Goal: Feedback & Contribution: Submit feedback/report problem

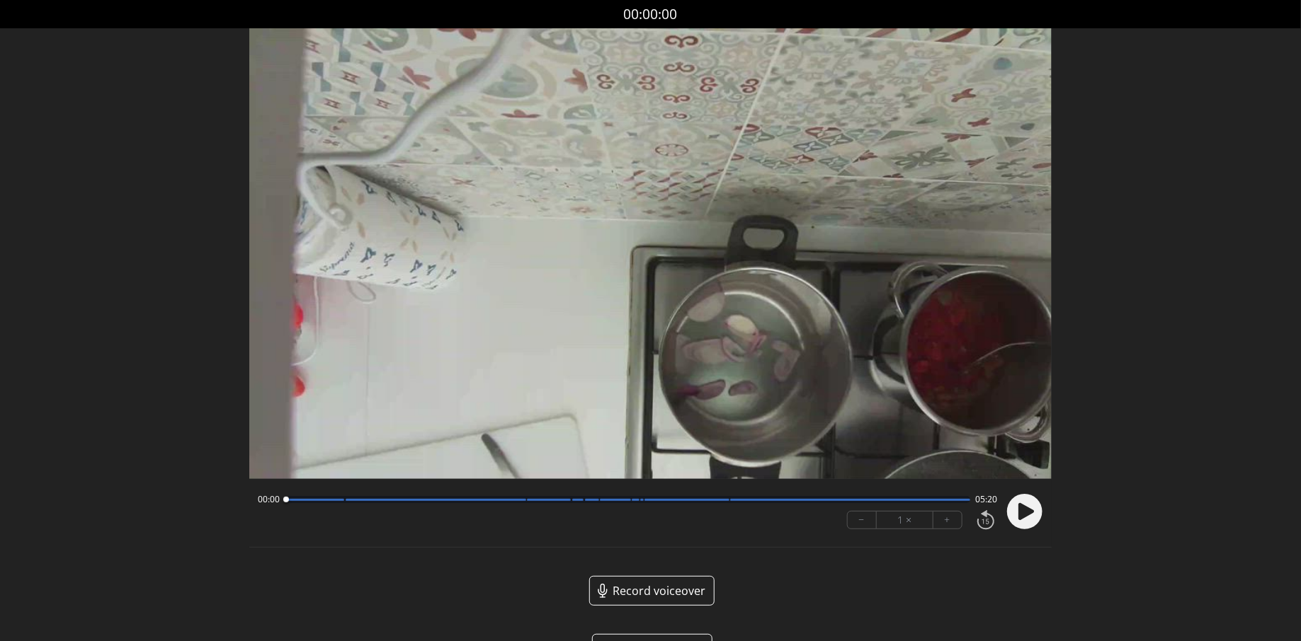
scroll to position [43, 0]
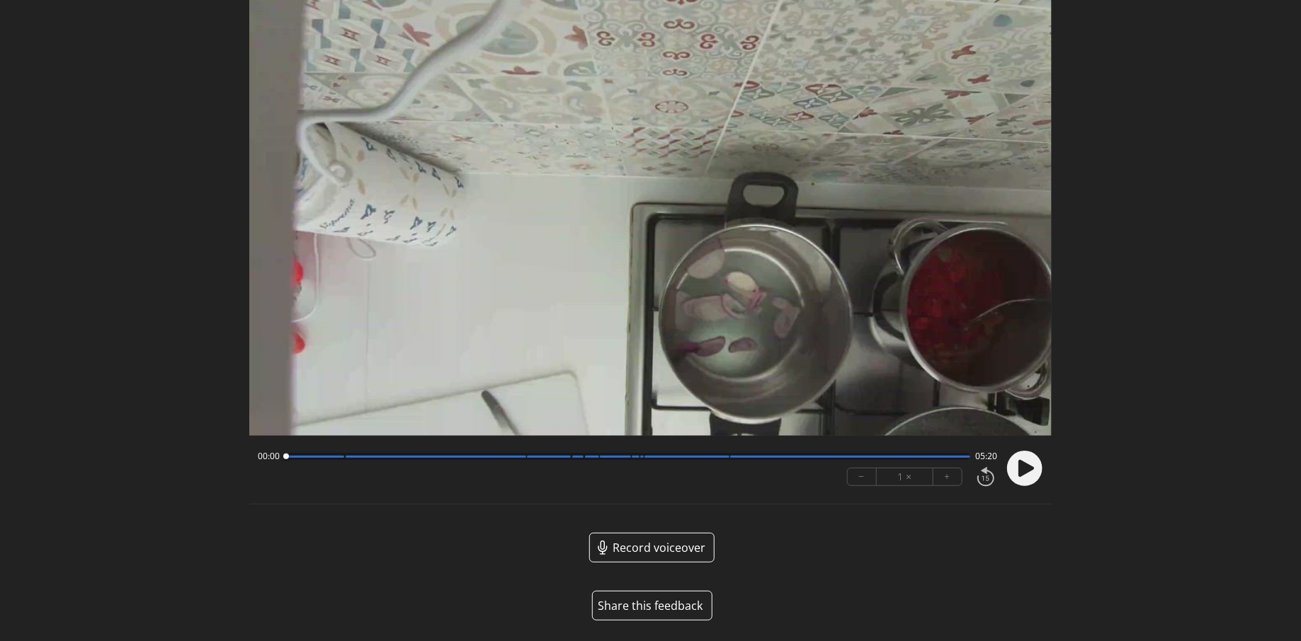
click at [560, 460] on div "00:00 05:20" at bounding box center [628, 456] width 740 height 11
click at [575, 453] on div at bounding box center [627, 456] width 685 height 7
click at [574, 454] on div at bounding box center [575, 457] width 6 height 6
click at [564, 456] on div at bounding box center [563, 456] width 19 height 19
click at [1020, 469] on icon at bounding box center [1026, 468] width 16 height 17
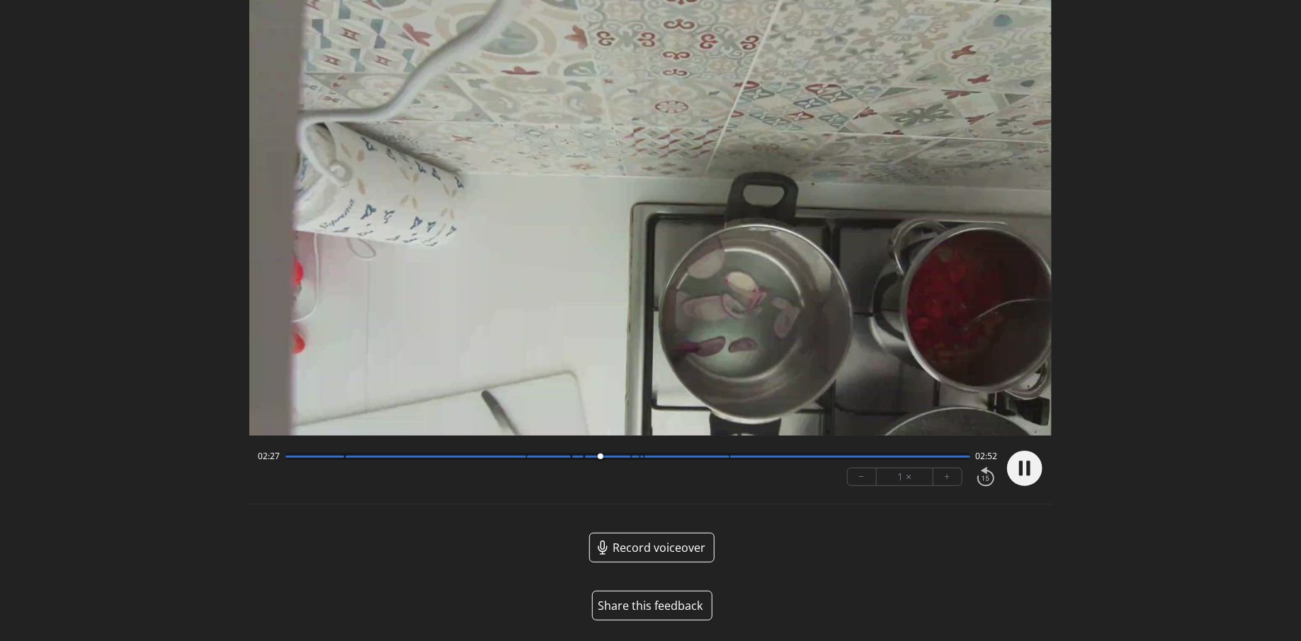
click at [623, 460] on div at bounding box center [627, 456] width 685 height 7
click at [663, 604] on button "Share this feedback" at bounding box center [652, 606] width 120 height 30
